Goal: Find contact information: Find contact information

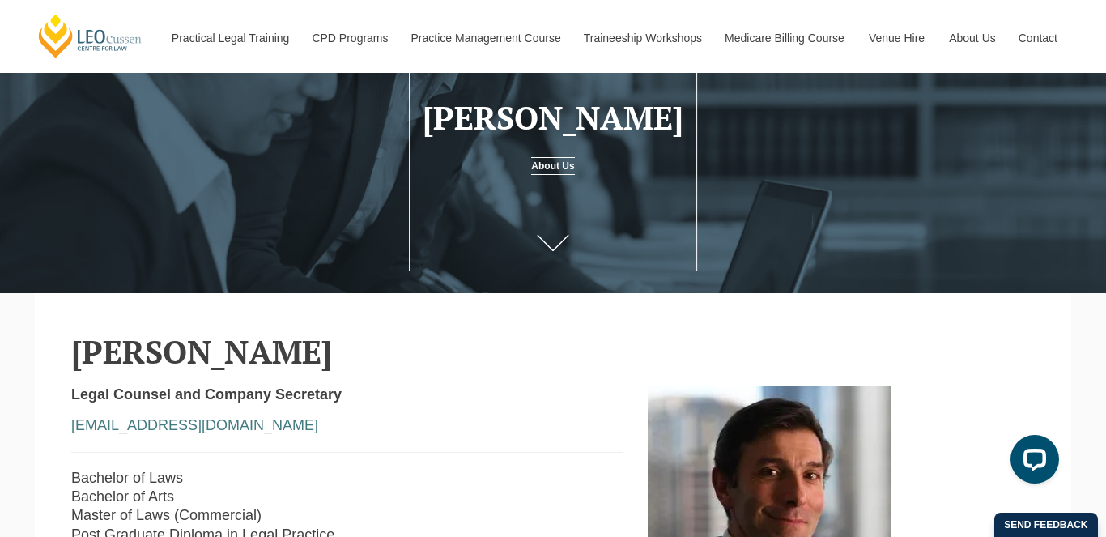
scroll to position [195, 0]
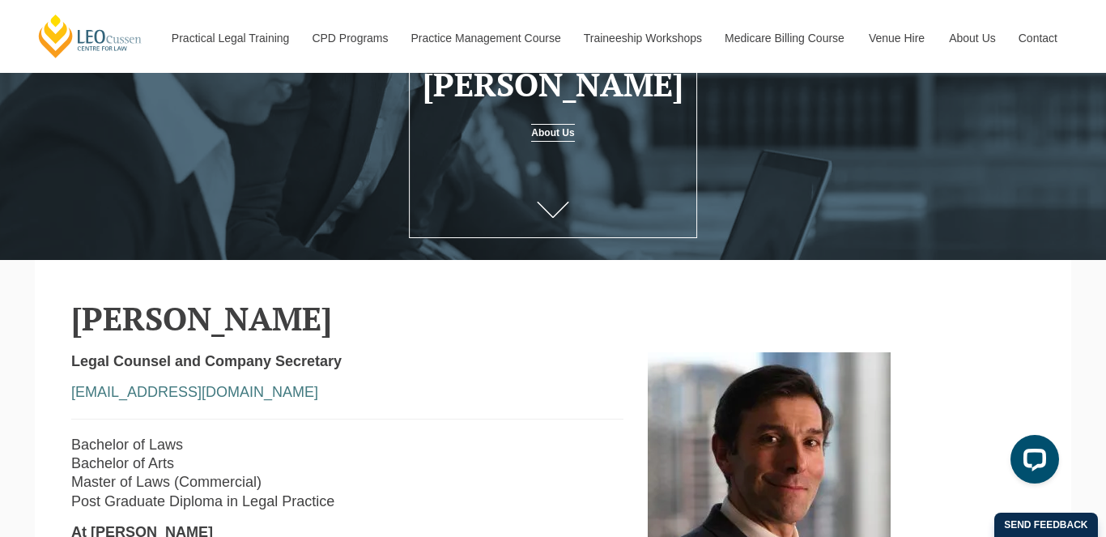
drag, startPoint x: 329, startPoint y: 323, endPoint x: 44, endPoint y: 335, distance: 285.3
copy h2 "[PERSON_NAME]"
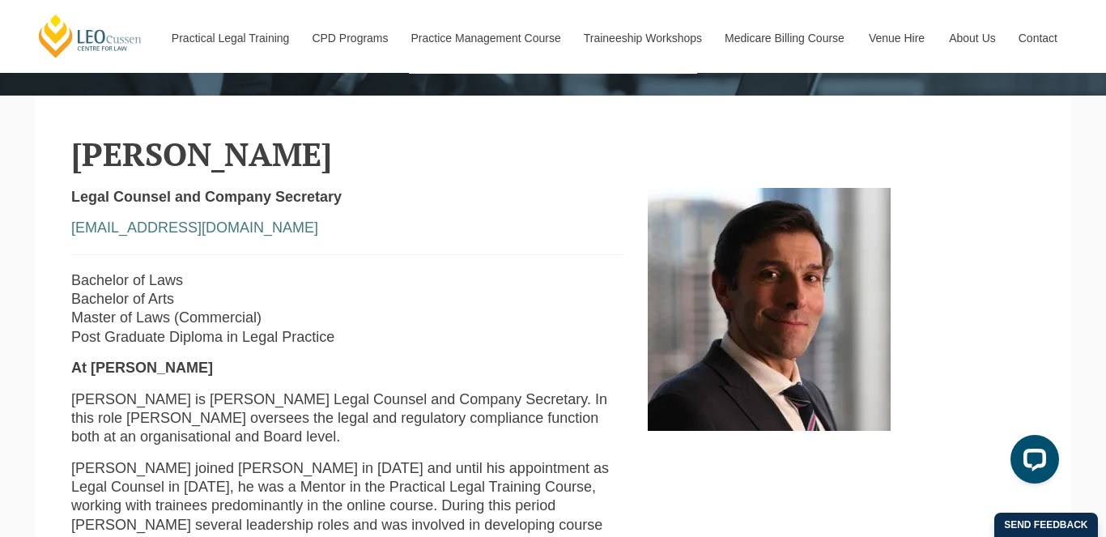
scroll to position [363, 0]
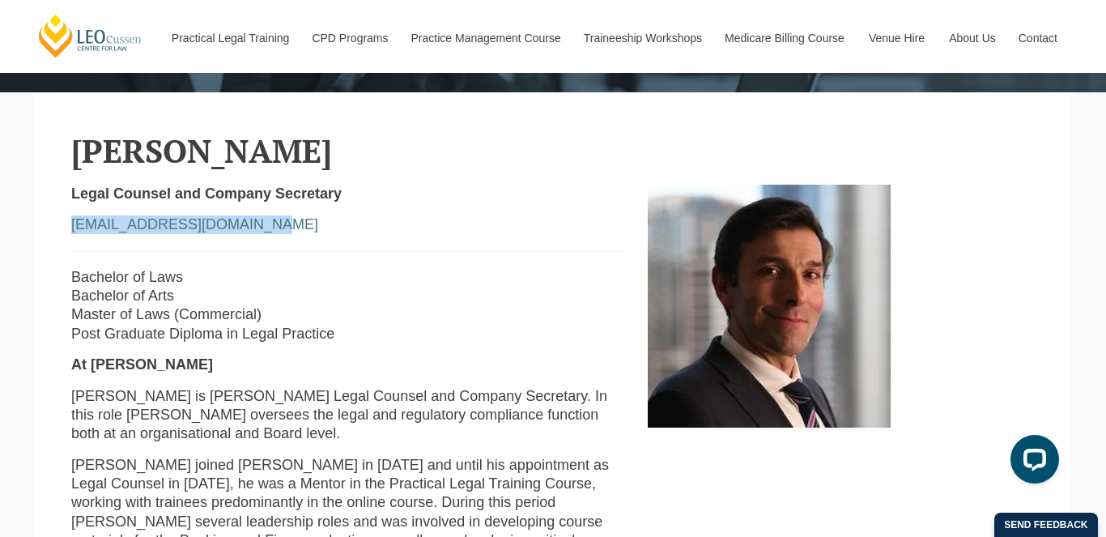
drag, startPoint x: 239, startPoint y: 235, endPoint x: 51, endPoint y: 231, distance: 187.9
copy link "[EMAIL_ADDRESS][DOMAIN_NAME]"
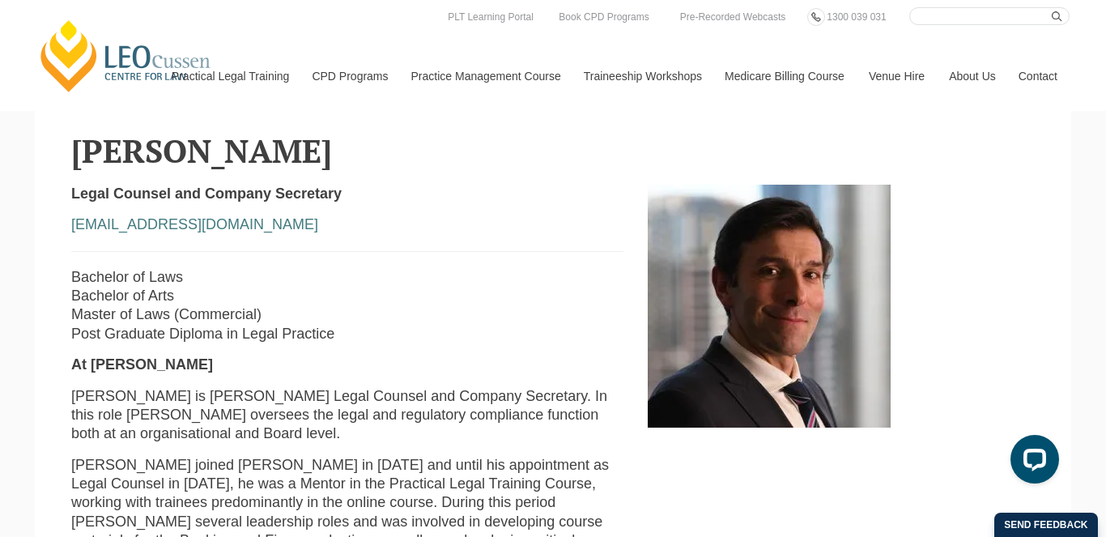
drag, startPoint x: 377, startPoint y: 206, endPoint x: 169, endPoint y: 195, distance: 207.6
drag, startPoint x: 371, startPoint y: 196, endPoint x: 69, endPoint y: 198, distance: 302.1
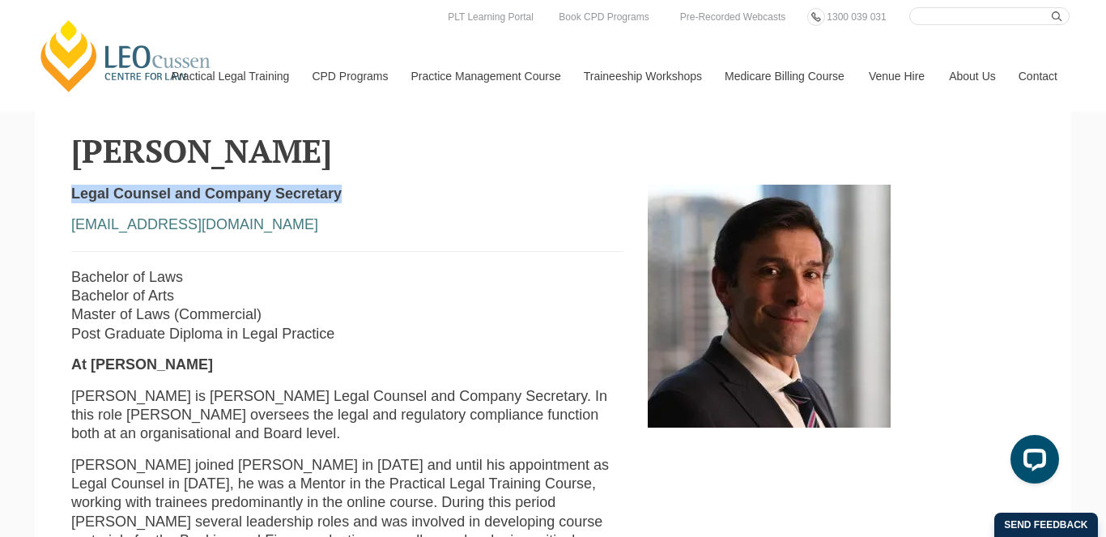
copy strong "Legal Counsel and Company Secretary"
click at [448, 361] on p "At [PERSON_NAME]" at bounding box center [347, 365] width 552 height 19
drag, startPoint x: 156, startPoint y: 157, endPoint x: 245, endPoint y: 176, distance: 91.0
copy h2 "[PERSON_NAME]"
